Goal: Contribute content: Add original content to the website for others to see

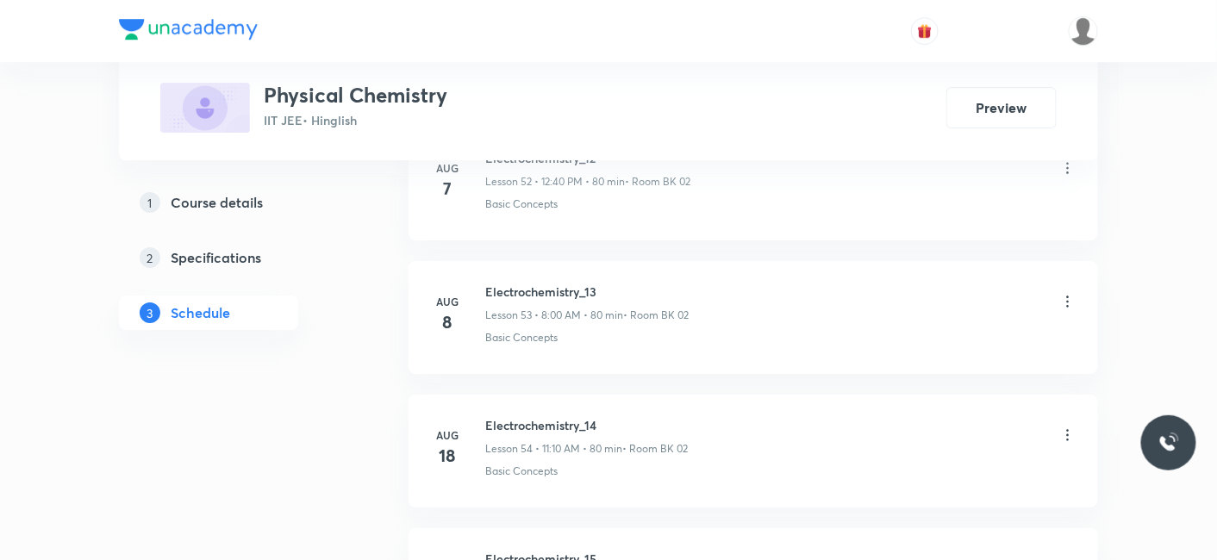
scroll to position [8672, 0]
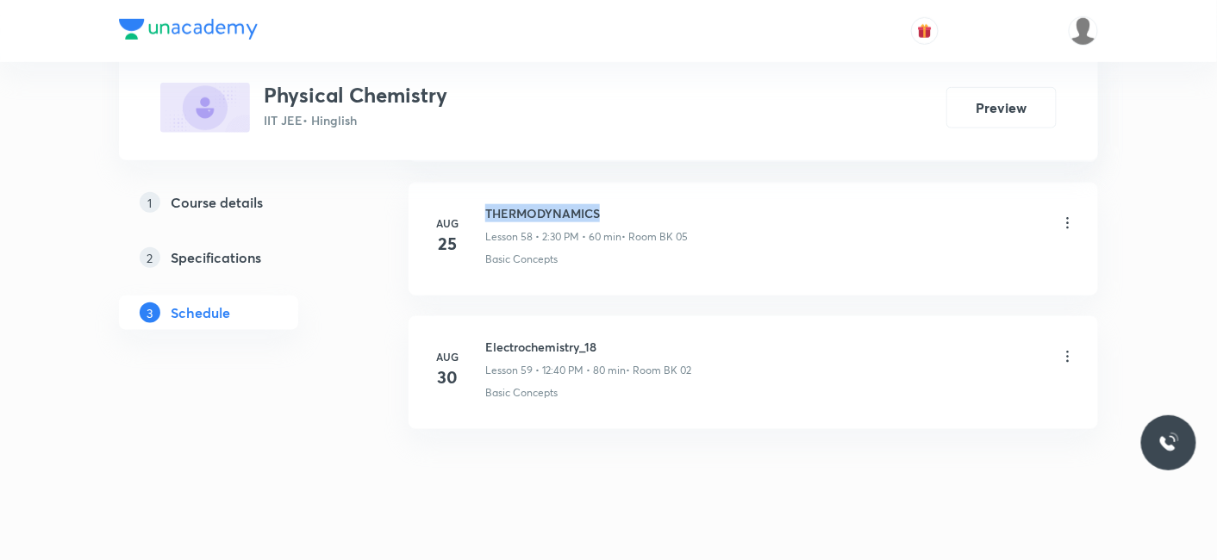
drag, startPoint x: 487, startPoint y: 178, endPoint x: 619, endPoint y: 173, distance: 132.0
click at [619, 204] on h6 "THERMODYNAMICS" at bounding box center [586, 213] width 203 height 18
copy h6 "THERMODYNAMICS"
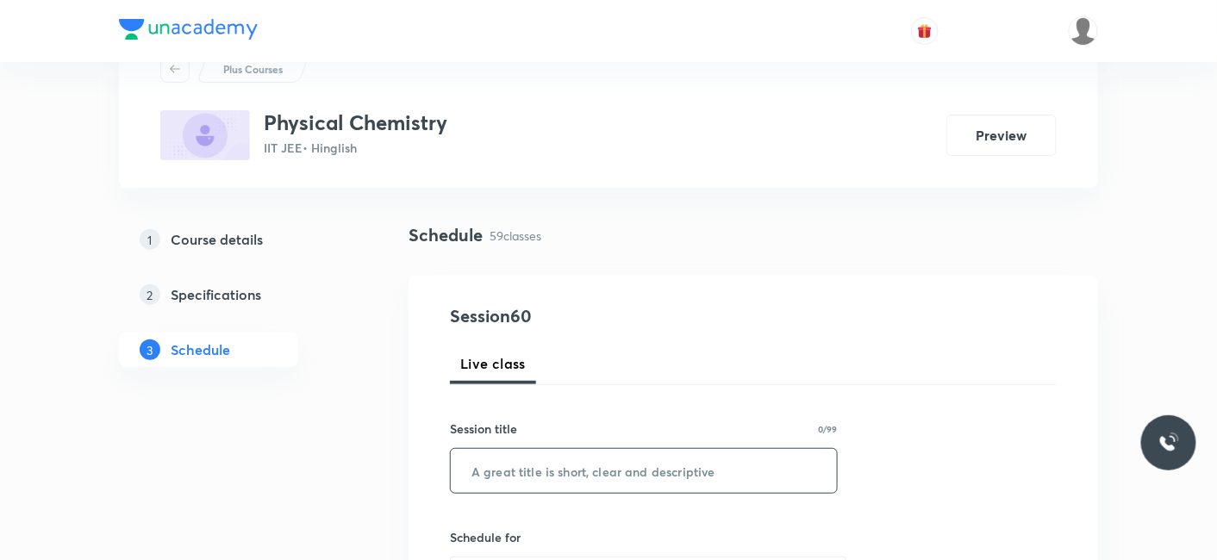
scroll to position [96, 0]
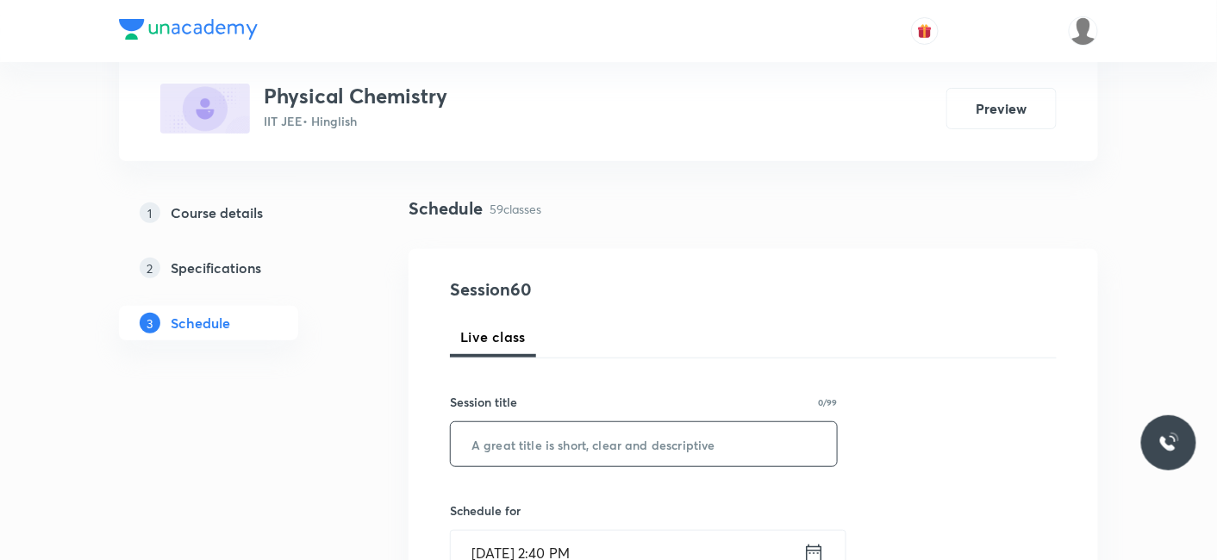
click at [602, 440] on input "text" at bounding box center [644, 444] width 386 height 44
paste input "THERMODYNAMICS"
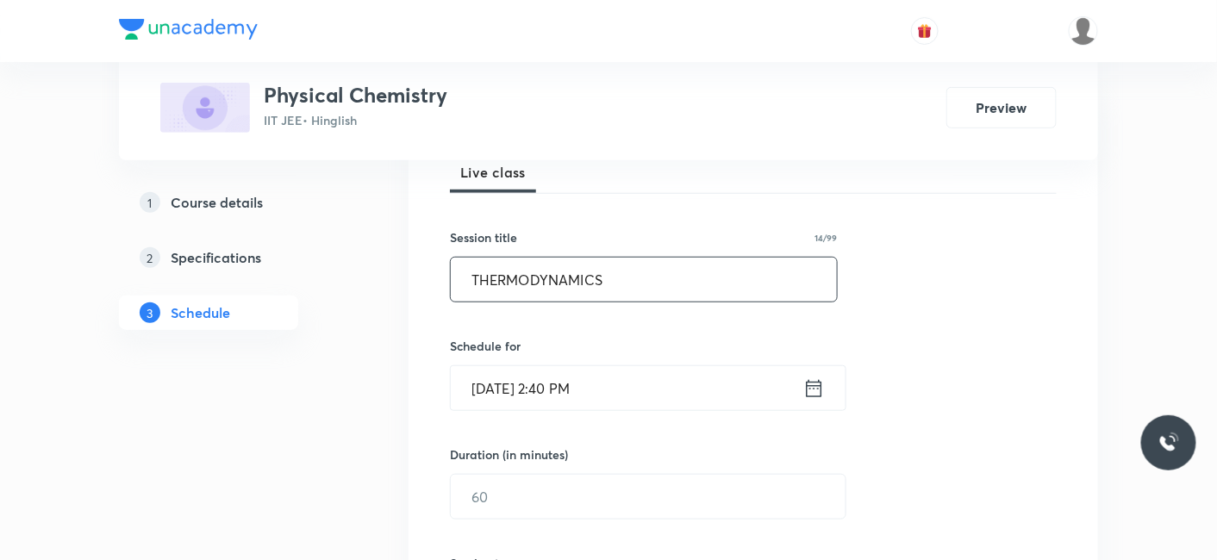
scroll to position [287, 0]
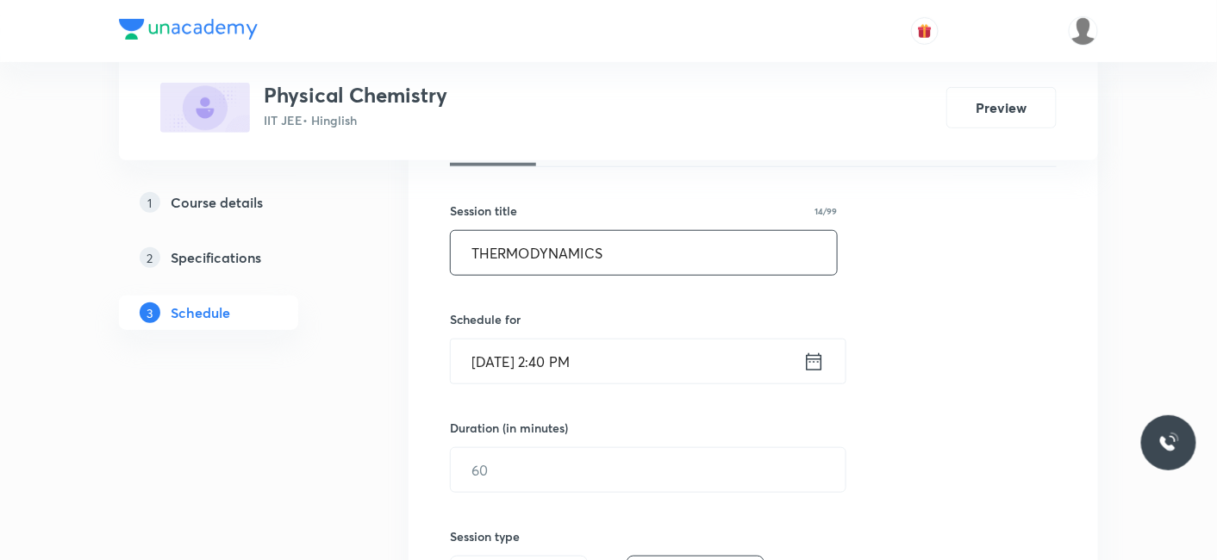
type input "THERMODYNAMICS"
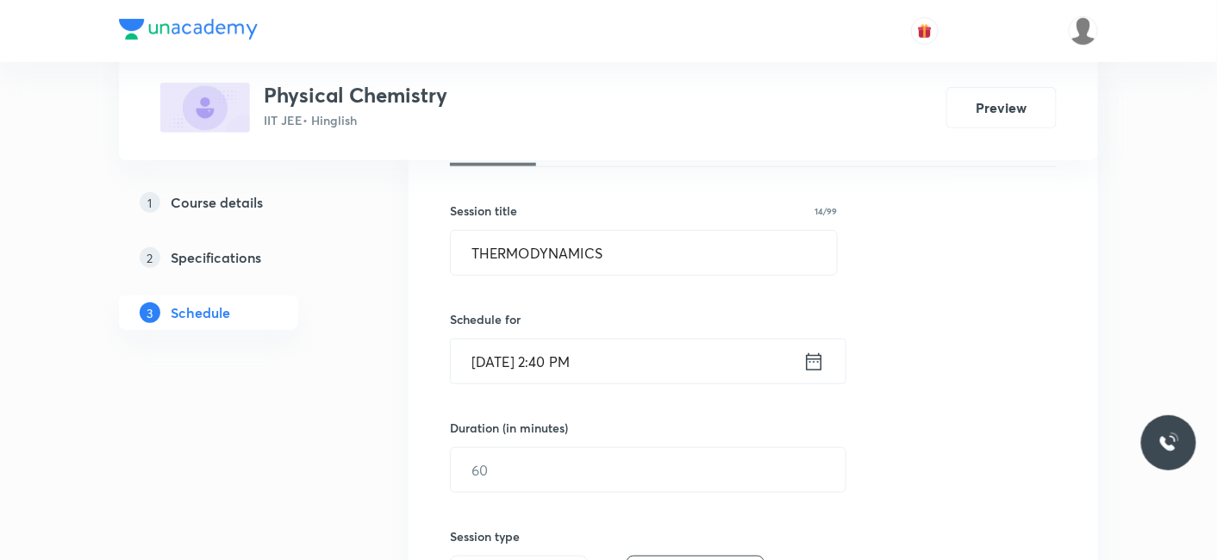
click at [527, 363] on input "[DATE] 2:40 PM" at bounding box center [627, 362] width 352 height 44
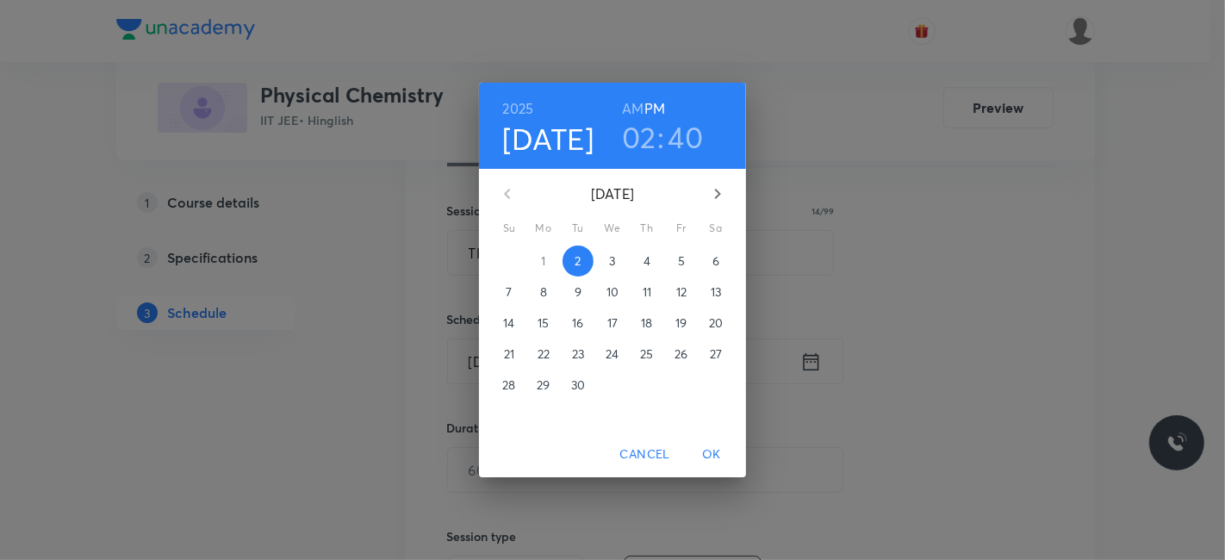
click at [683, 136] on h3 "40" at bounding box center [686, 137] width 35 height 36
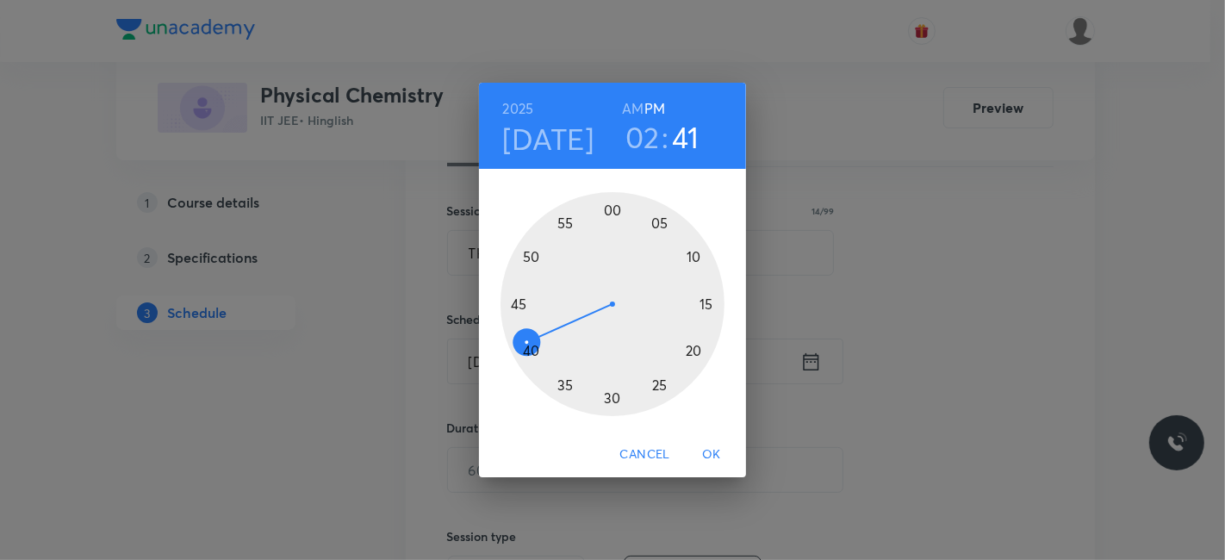
click at [517, 348] on div at bounding box center [613, 304] width 224 height 224
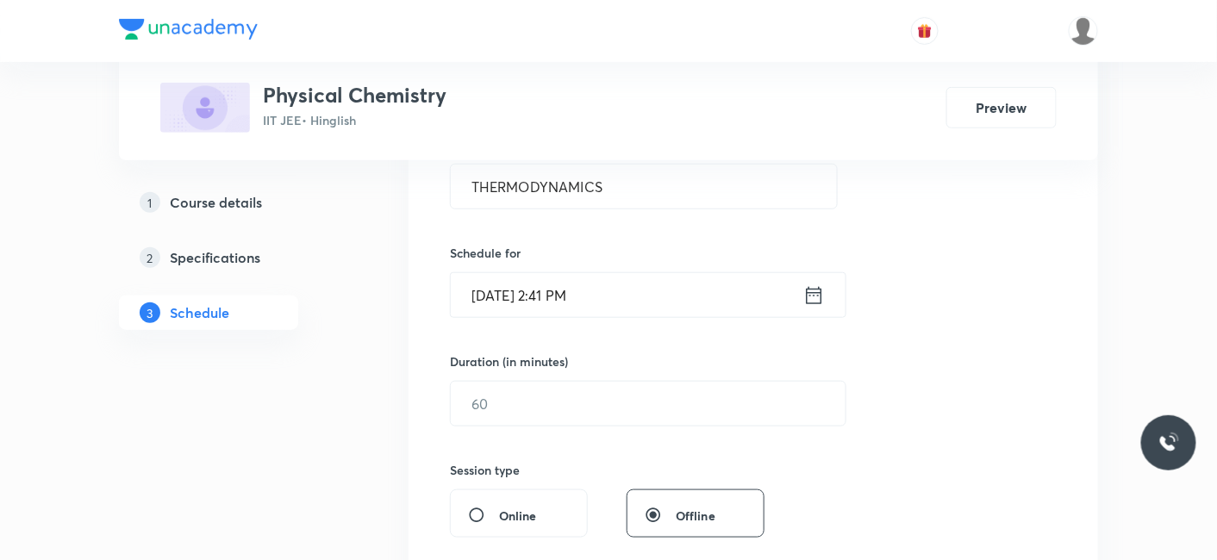
scroll to position [383, 0]
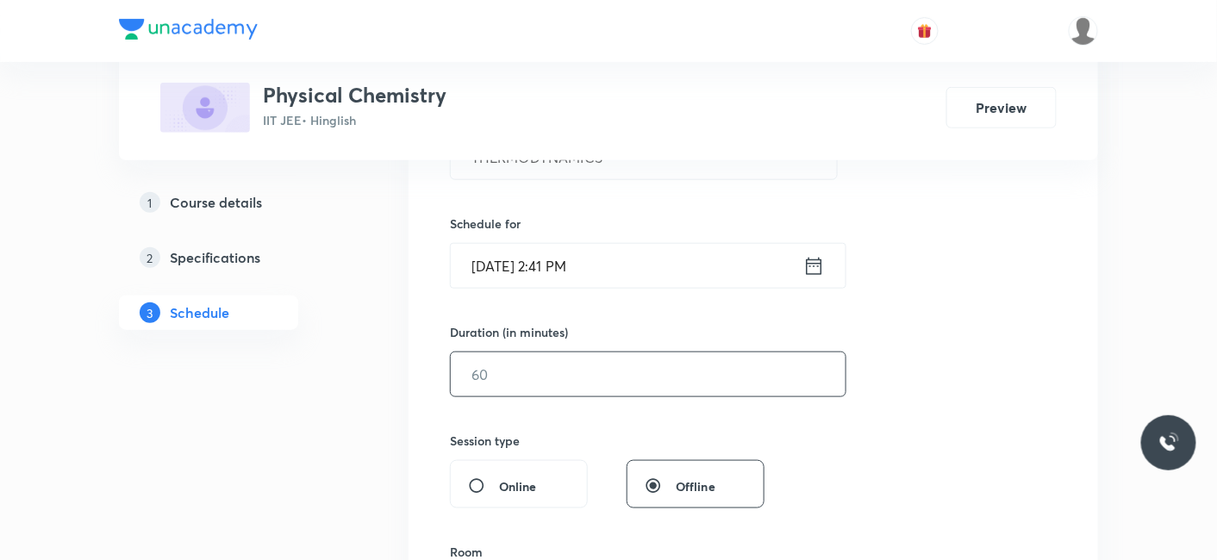
click at [561, 389] on input "text" at bounding box center [648, 374] width 395 height 44
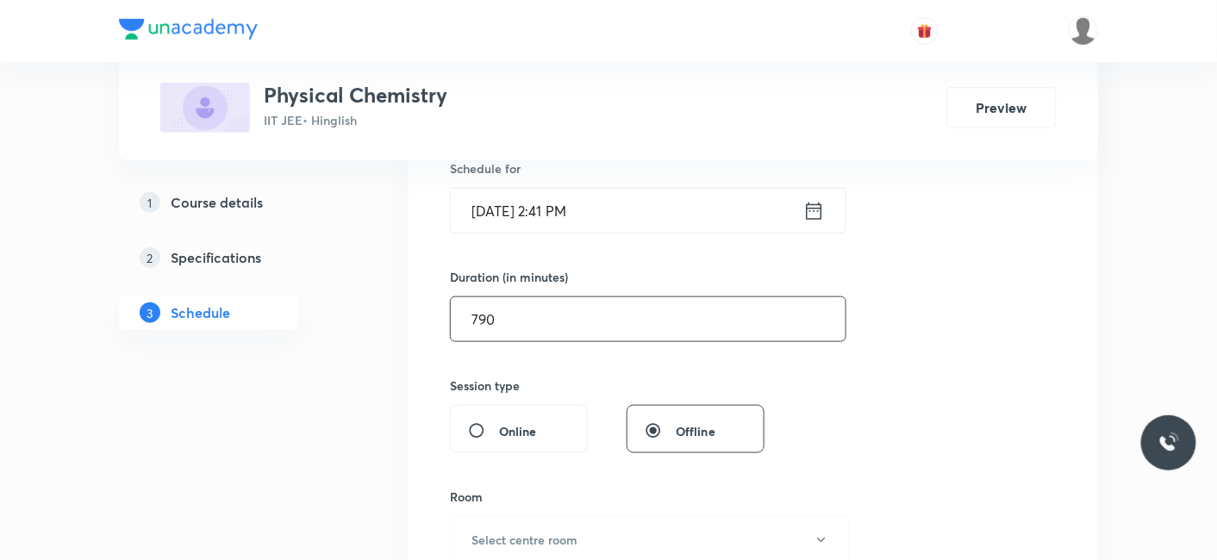
scroll to position [478, 0]
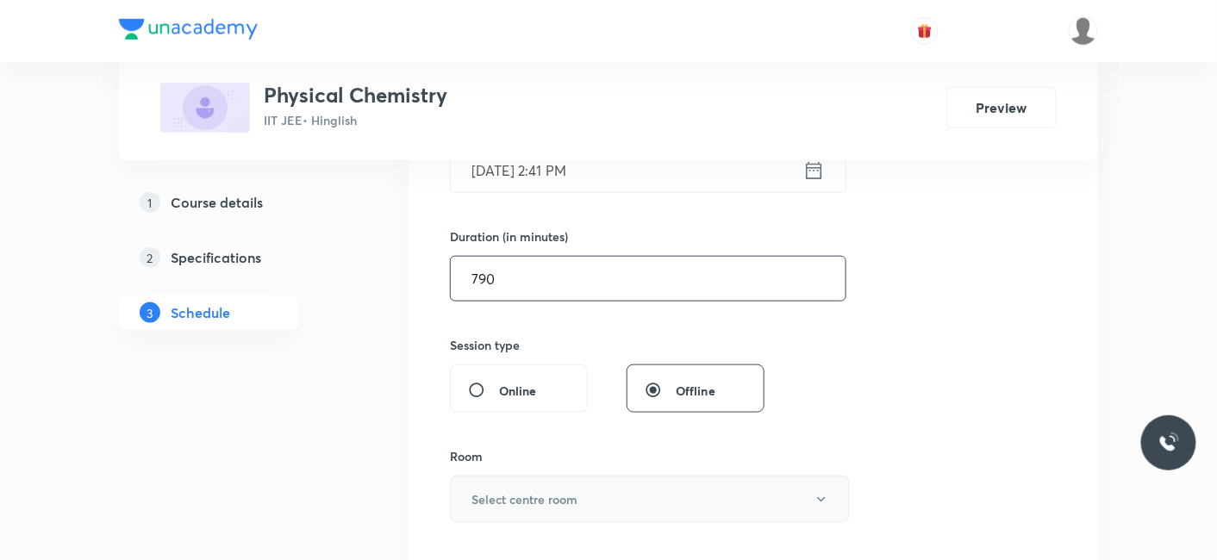
type input "790"
click at [522, 502] on h6 "Select centre room" at bounding box center [524, 499] width 106 height 18
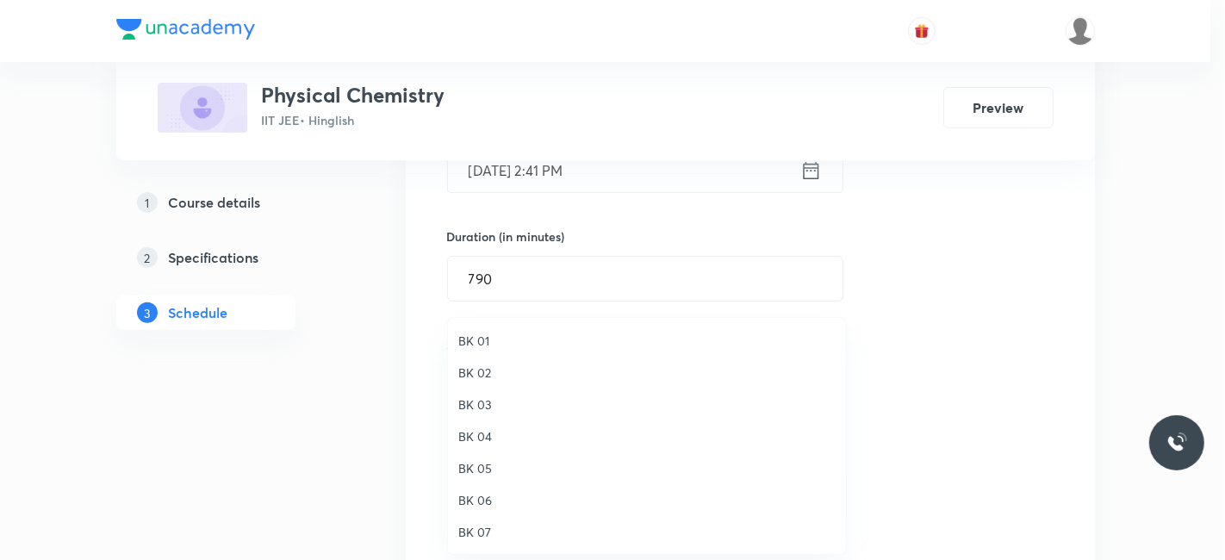
click at [490, 462] on span "BK 05" at bounding box center [646, 468] width 377 height 18
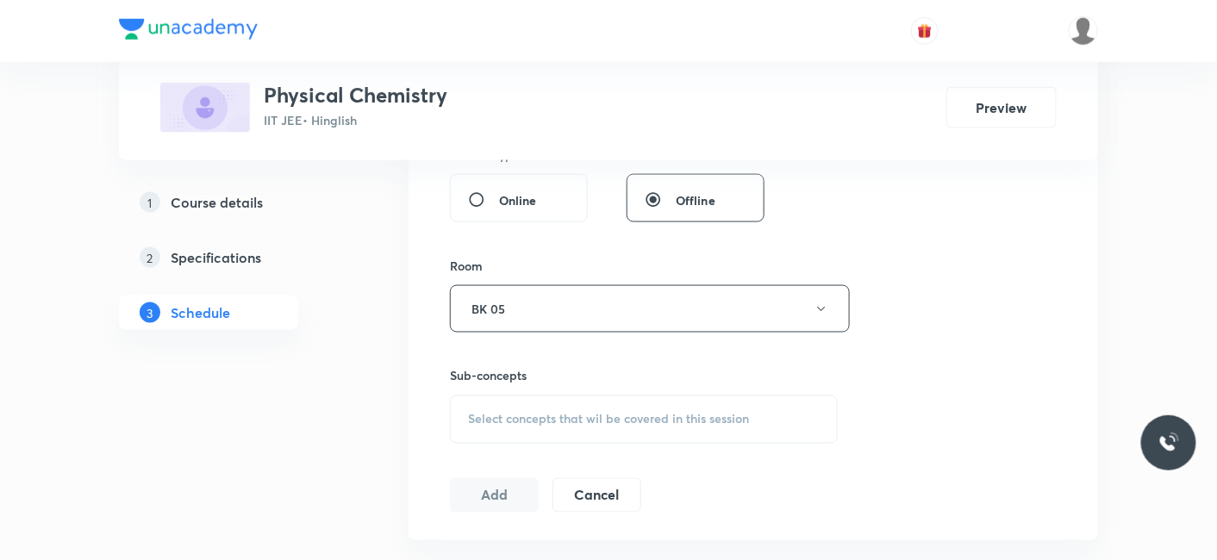
scroll to position [670, 0]
click at [577, 419] on span "Select concepts that wil be covered in this session" at bounding box center [608, 419] width 281 height 14
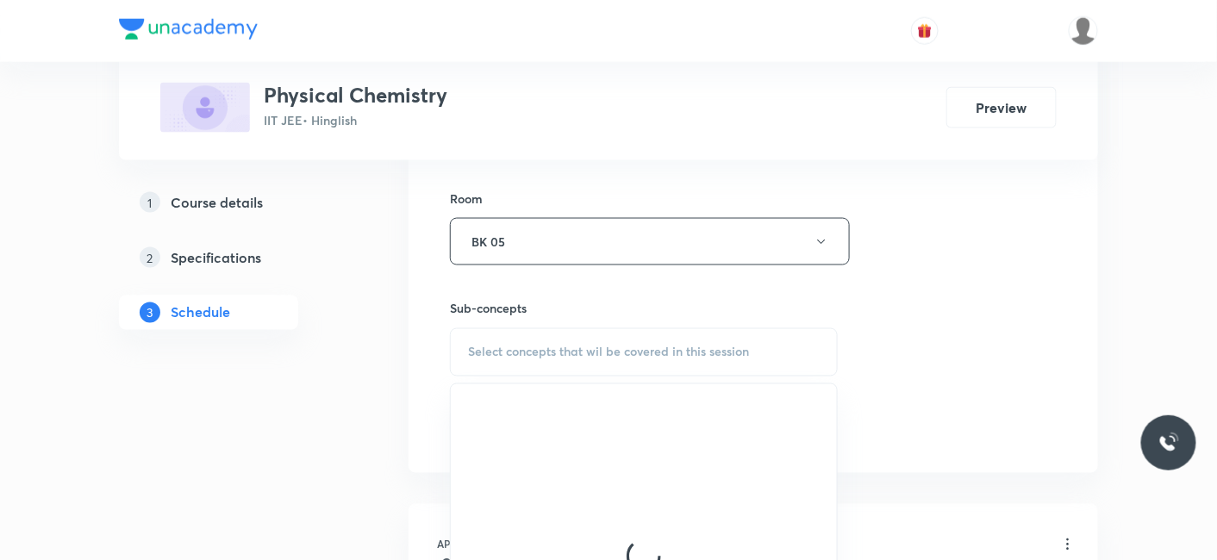
scroll to position [765, 0]
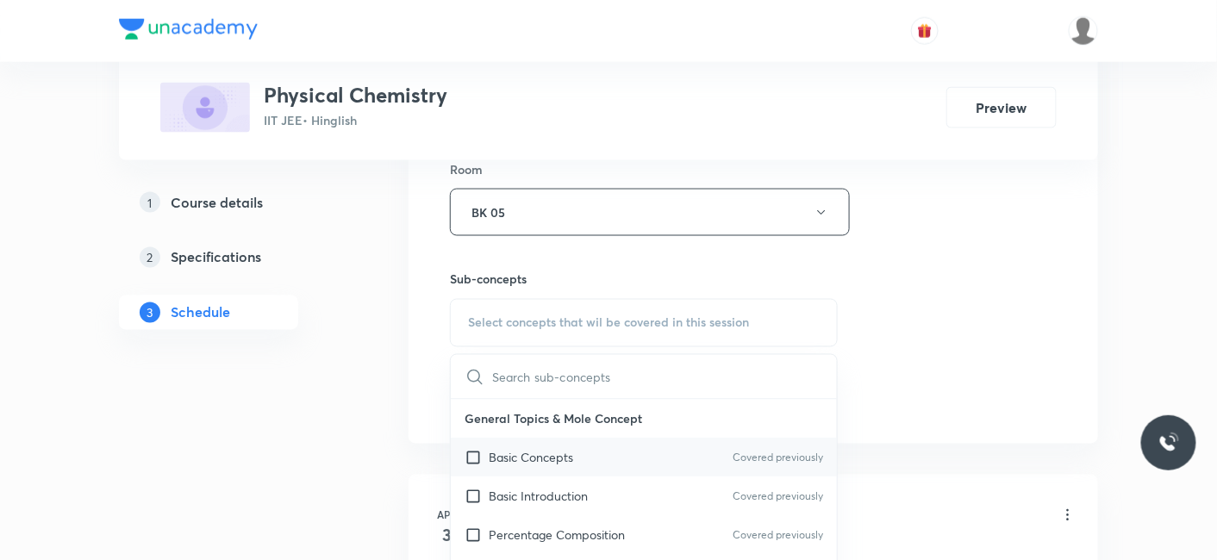
click at [508, 449] on p "Basic Concepts" at bounding box center [531, 458] width 84 height 18
checkbox input "true"
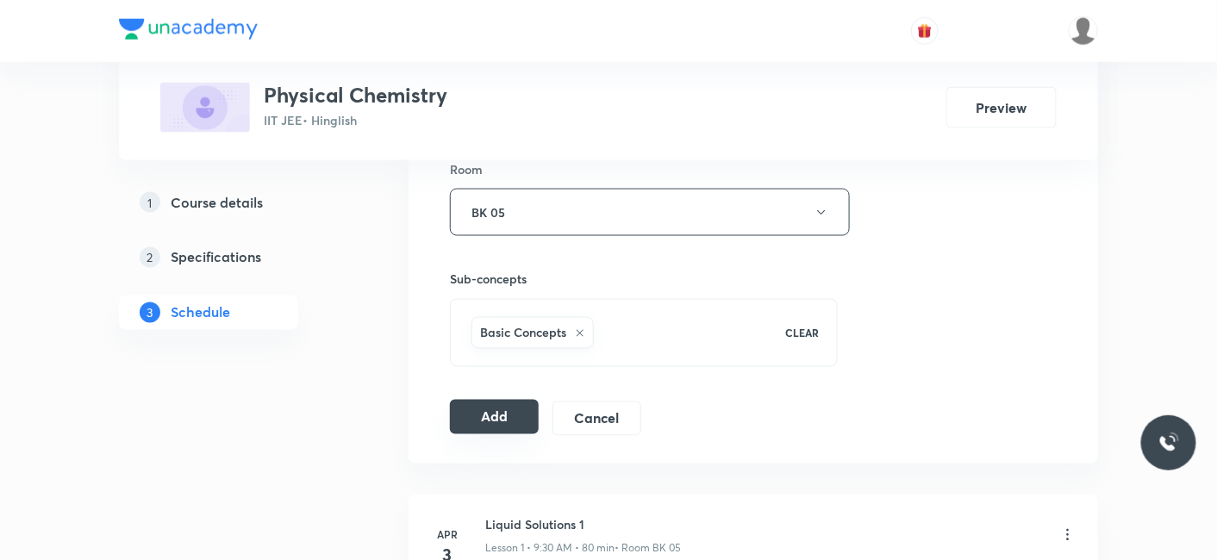
click at [489, 409] on button "Add" at bounding box center [494, 417] width 89 height 34
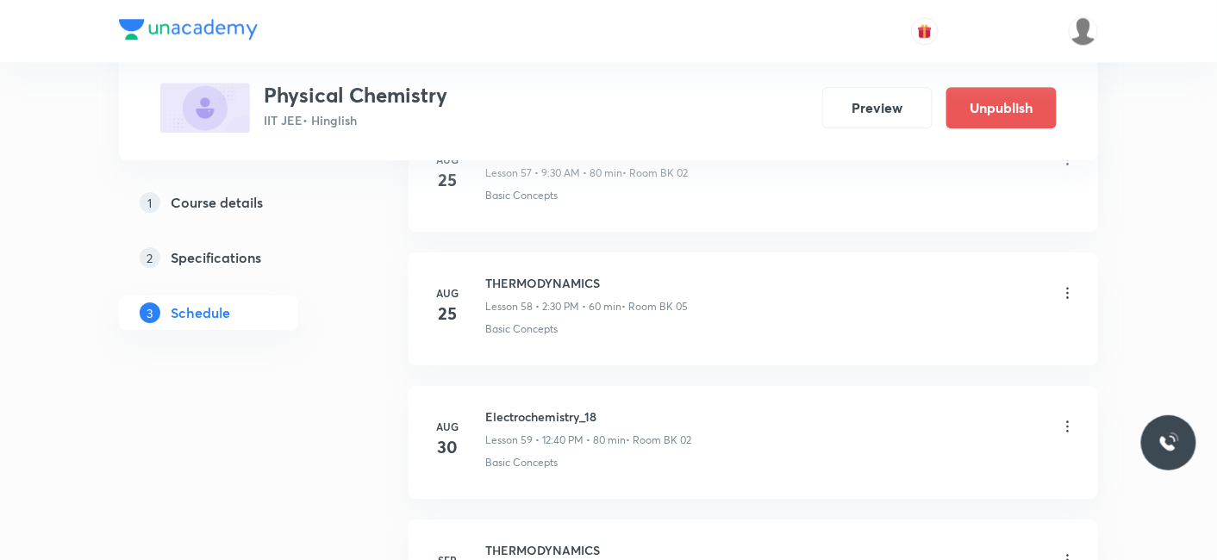
scroll to position [8015, 0]
